Goal: Find specific page/section: Find specific page/section

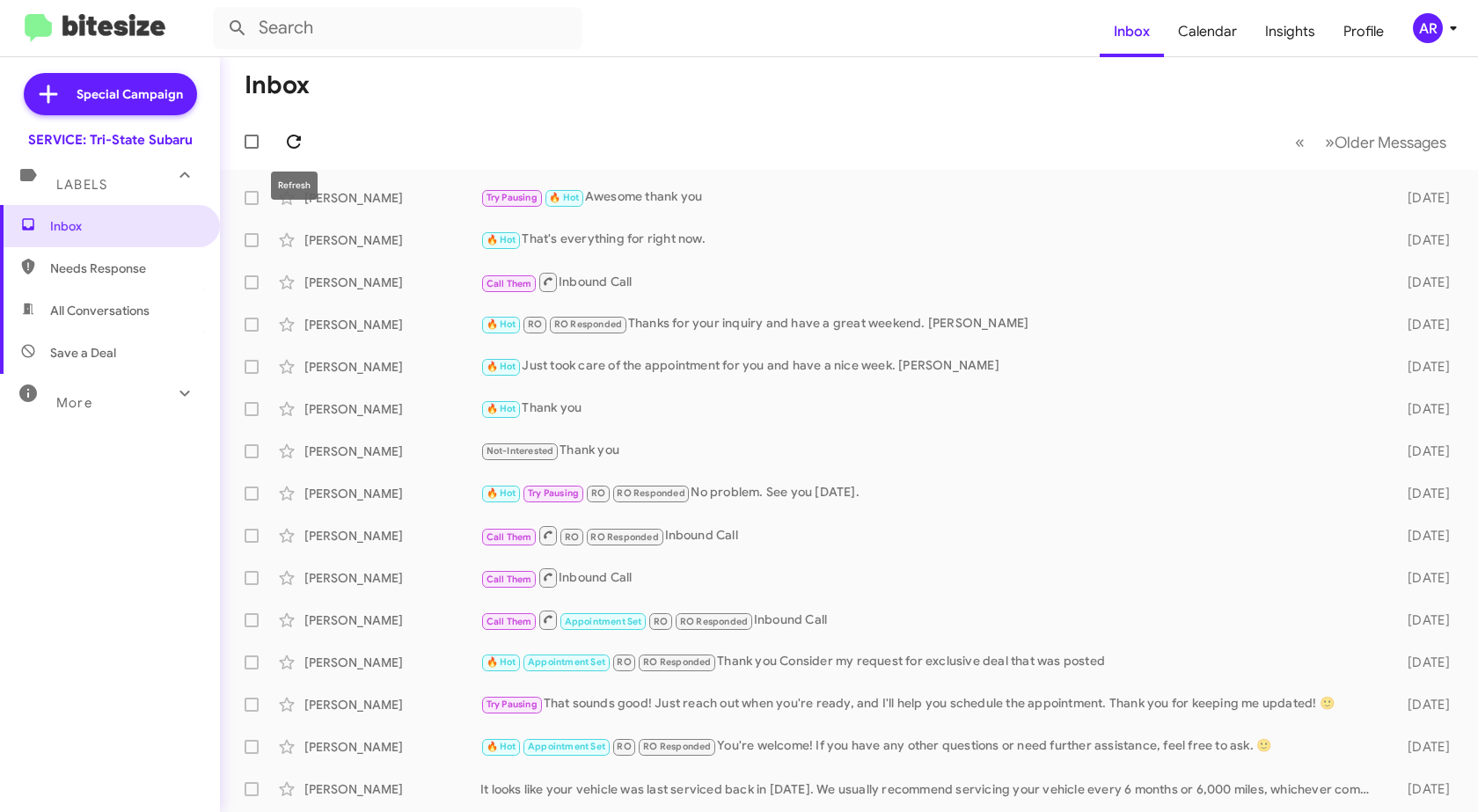
click at [294, 145] on icon at bounding box center [294, 141] width 21 height 21
click at [130, 267] on span "Needs Response" at bounding box center [124, 268] width 150 height 17
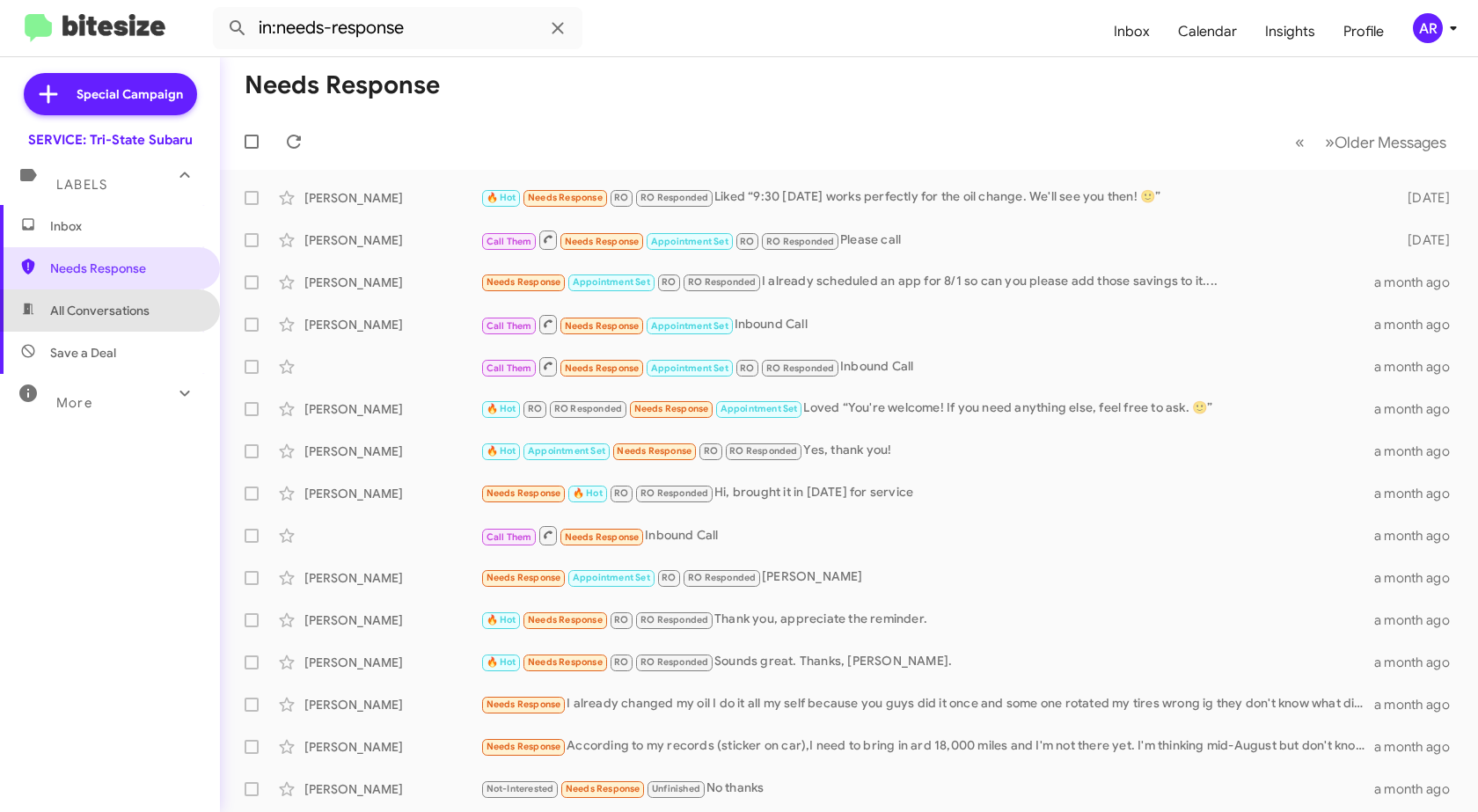
click at [114, 317] on span "All Conversations" at bounding box center [99, 310] width 99 height 17
type input "in:all-conversations"
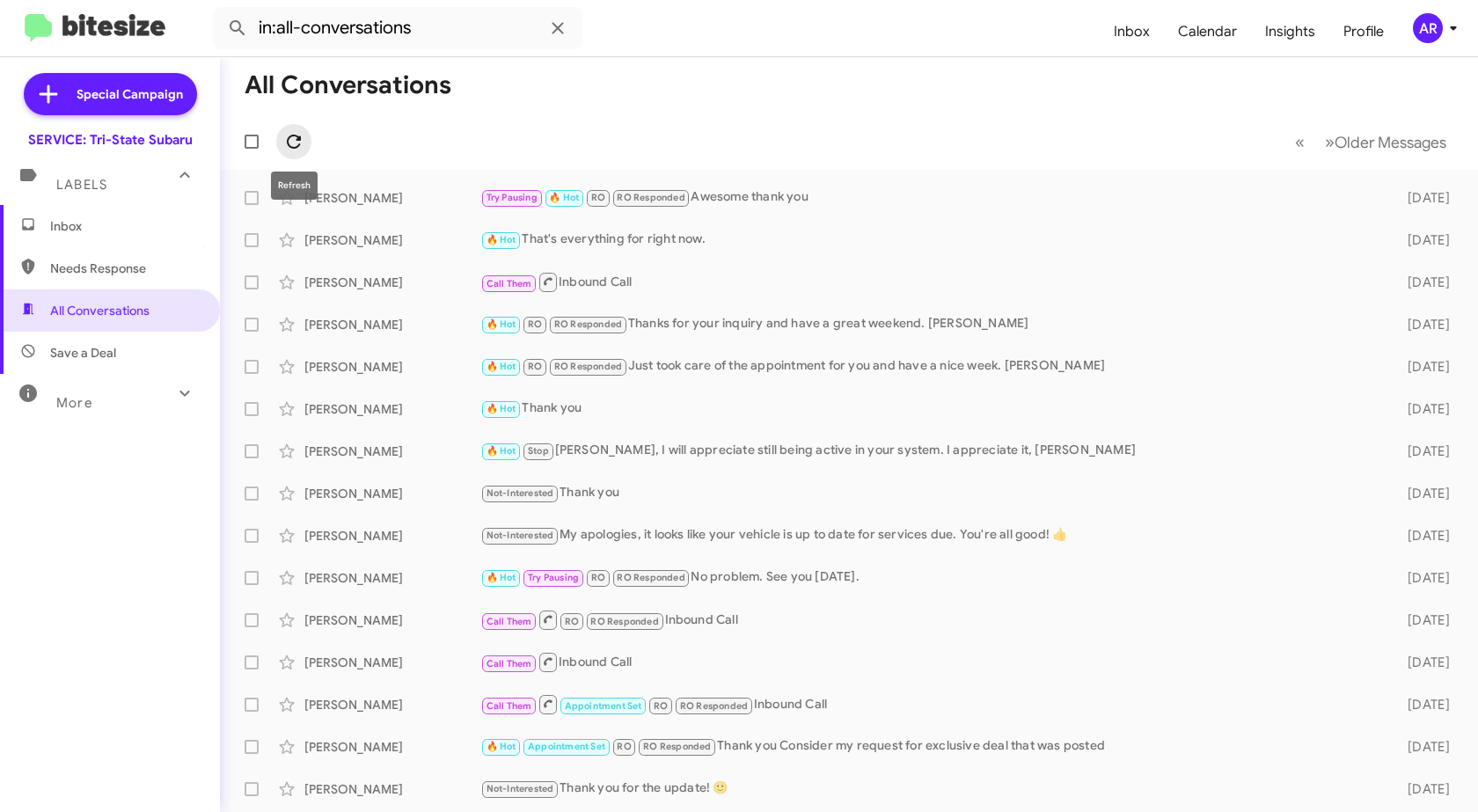
click at [296, 132] on icon at bounding box center [294, 141] width 21 height 21
click at [296, 144] on icon at bounding box center [294, 141] width 21 height 21
click at [287, 128] on button at bounding box center [293, 141] width 35 height 35
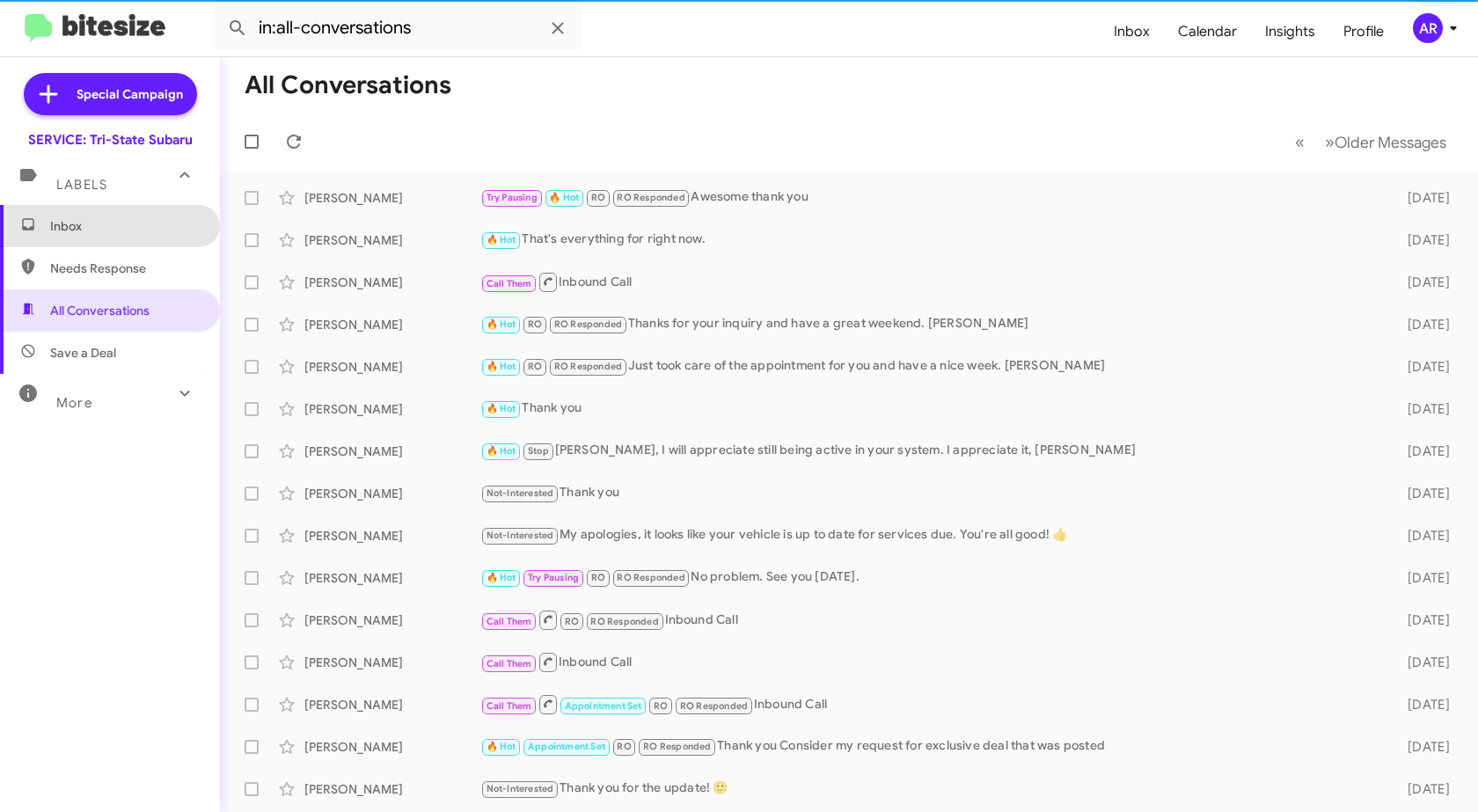
click at [145, 212] on span "Inbox" at bounding box center [110, 226] width 220 height 42
